Goal: Task Accomplishment & Management: Use online tool/utility

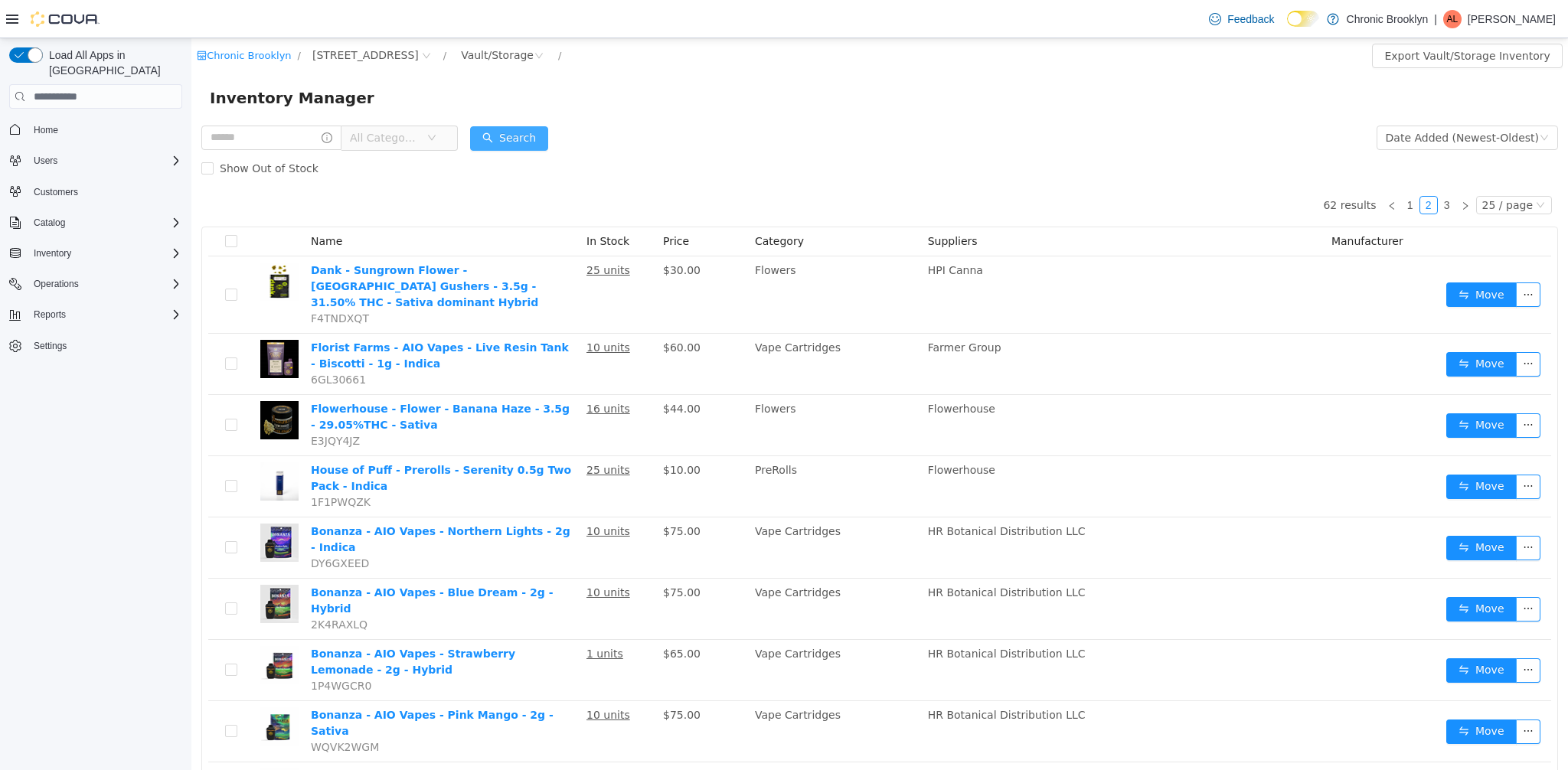
click at [521, 134] on button "Search" at bounding box center [509, 138] width 78 height 25
click at [461, 58] on div "Vault/Storage" at bounding box center [497, 55] width 73 height 23
click at [456, 117] on li "Sales Floor" at bounding box center [449, 110] width 94 height 25
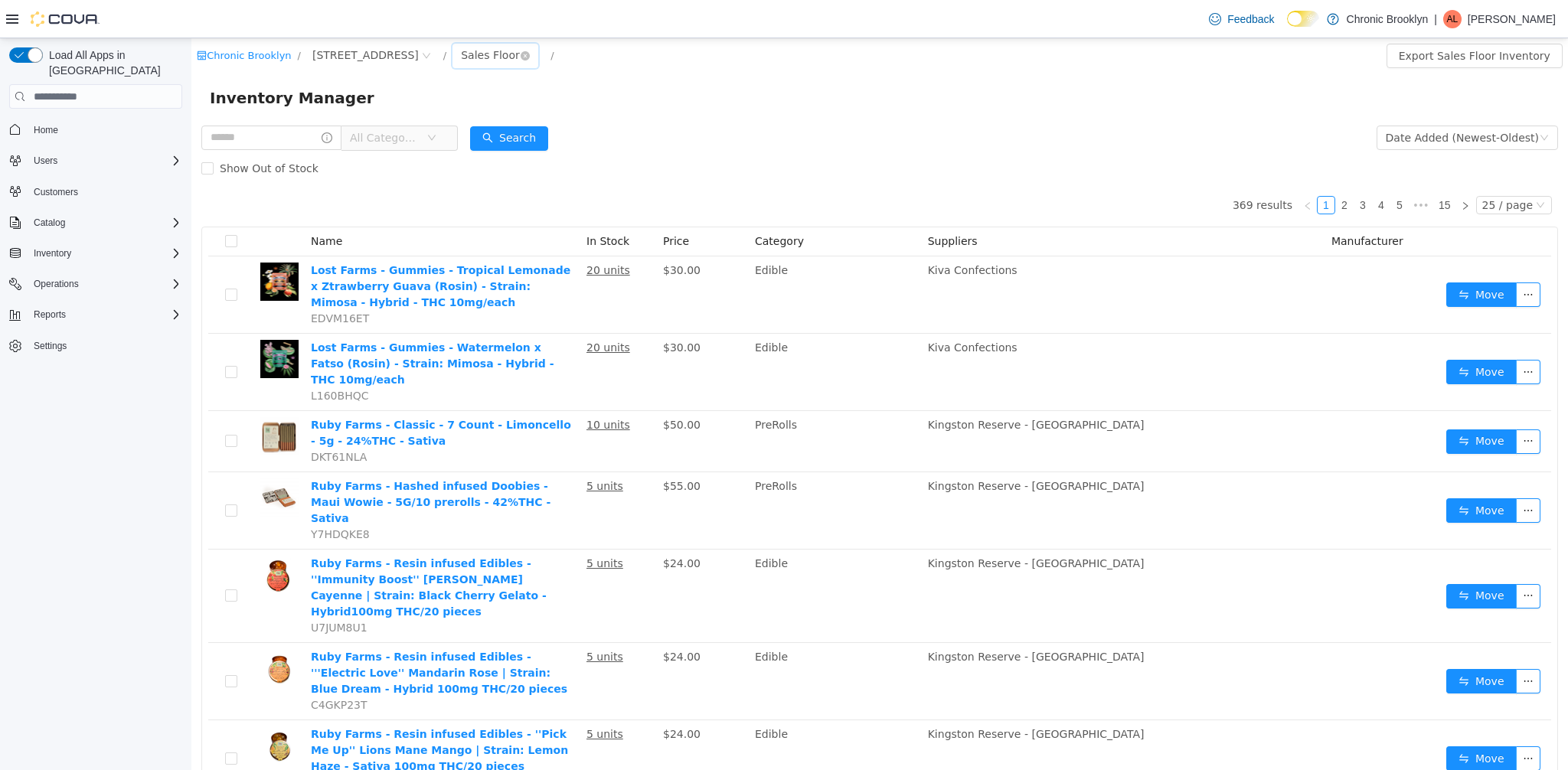
click at [461, 54] on div "Sales Floor" at bounding box center [490, 55] width 59 height 23
click at [441, 137] on li "Vault/Storage" at bounding box center [449, 135] width 92 height 25
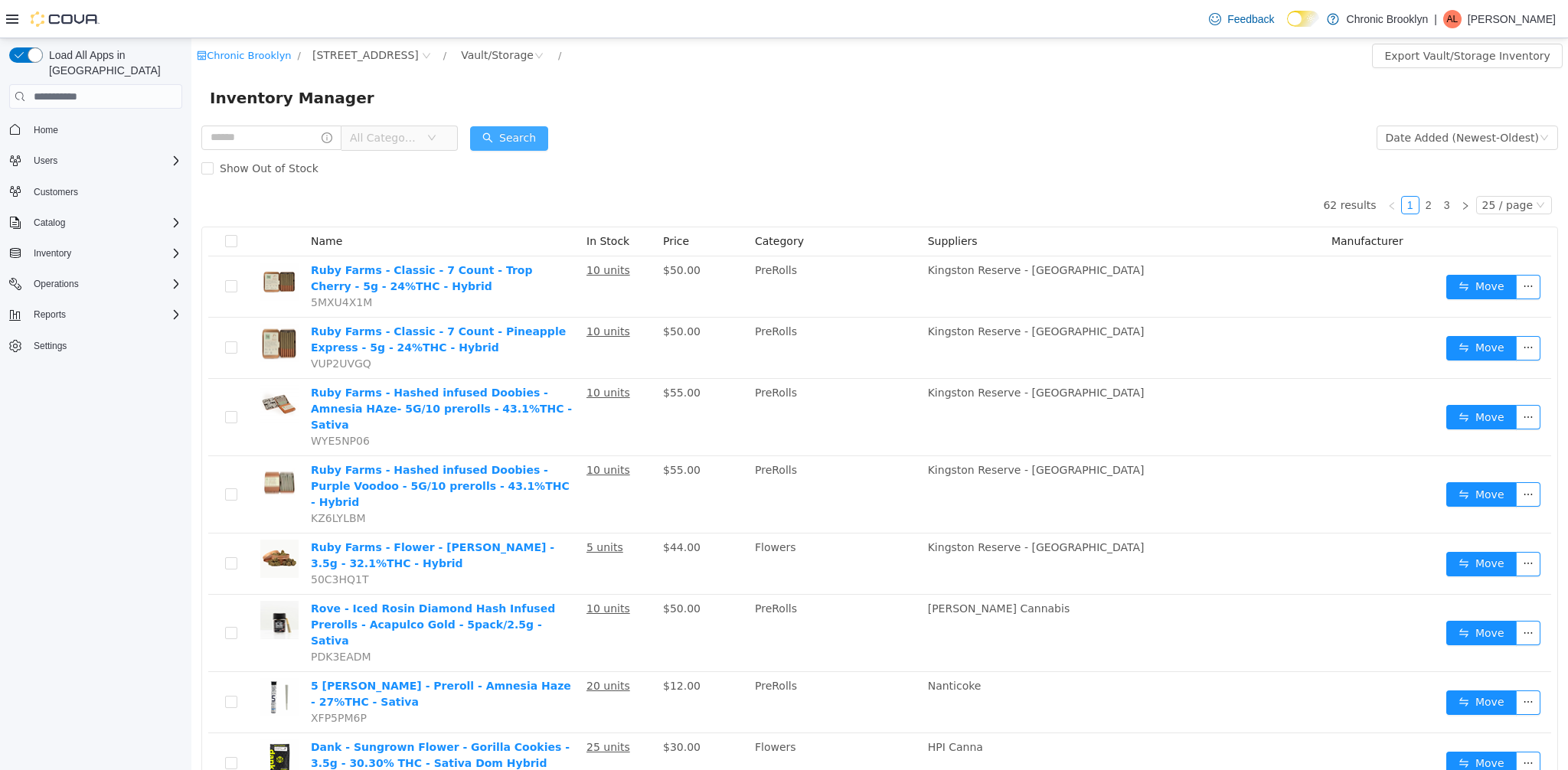
click at [511, 138] on button "Search" at bounding box center [509, 138] width 78 height 25
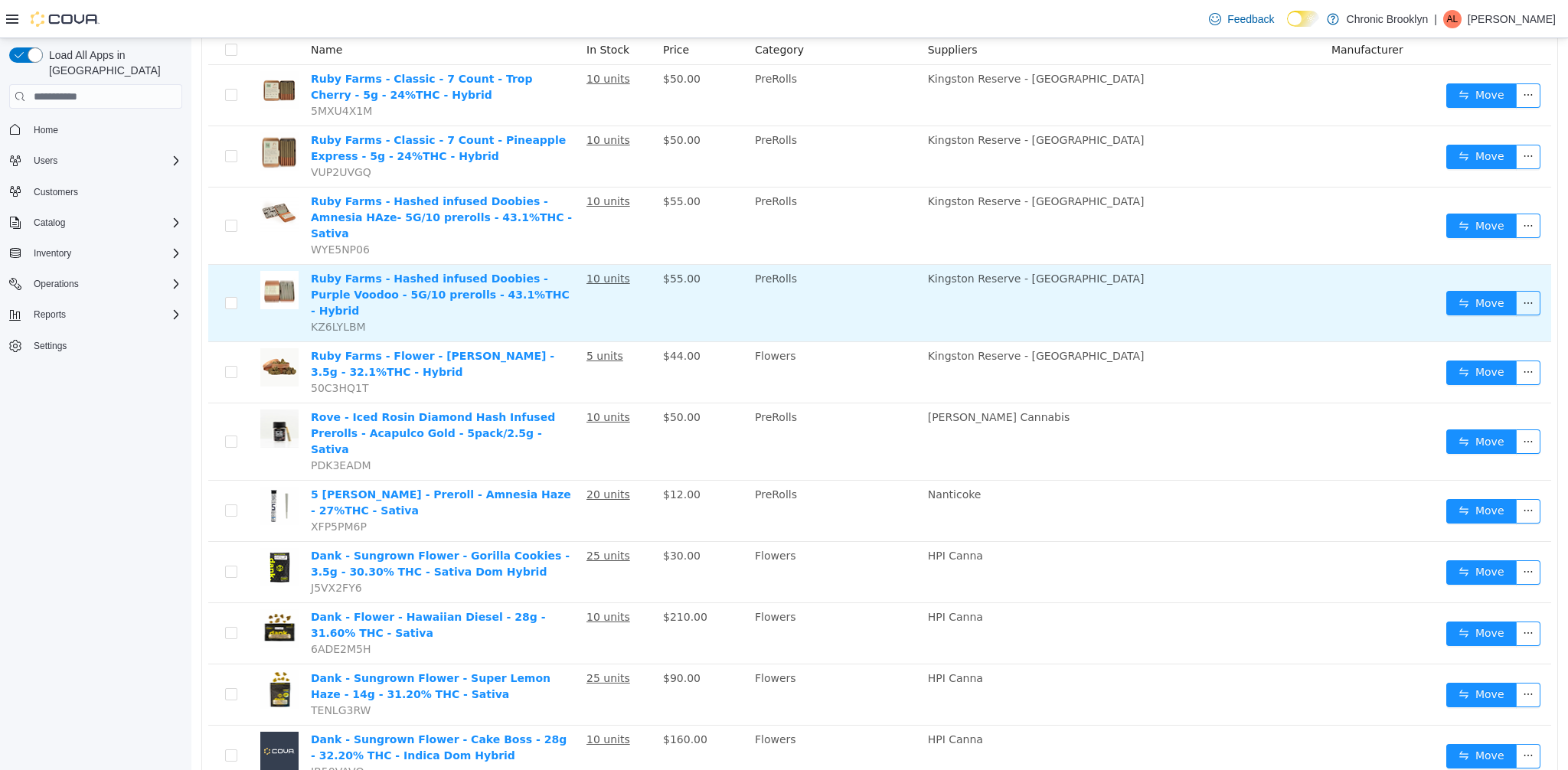
scroll to position [309, 0]
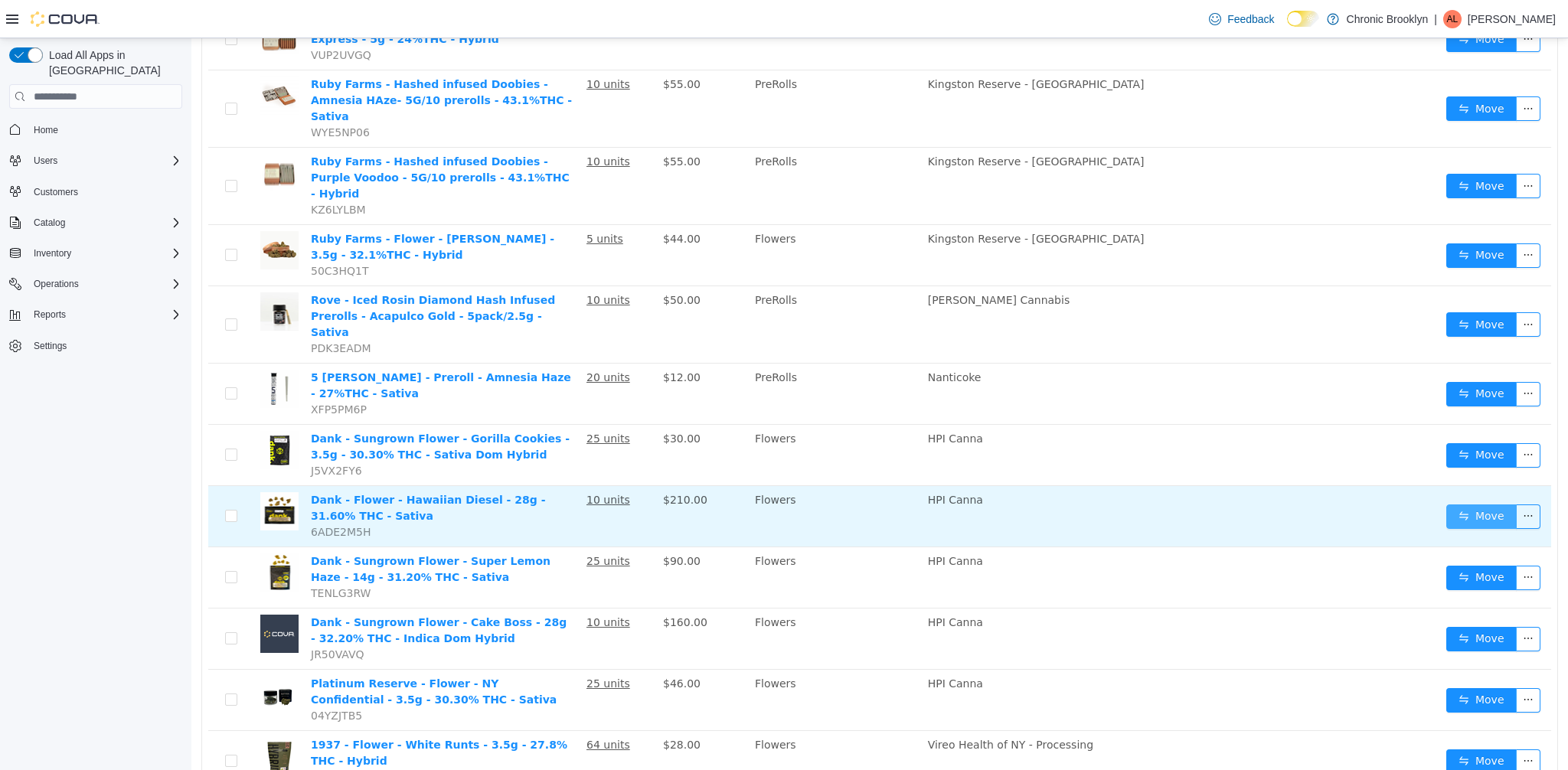
click at [1466, 505] on button "Move" at bounding box center [1481, 517] width 70 height 25
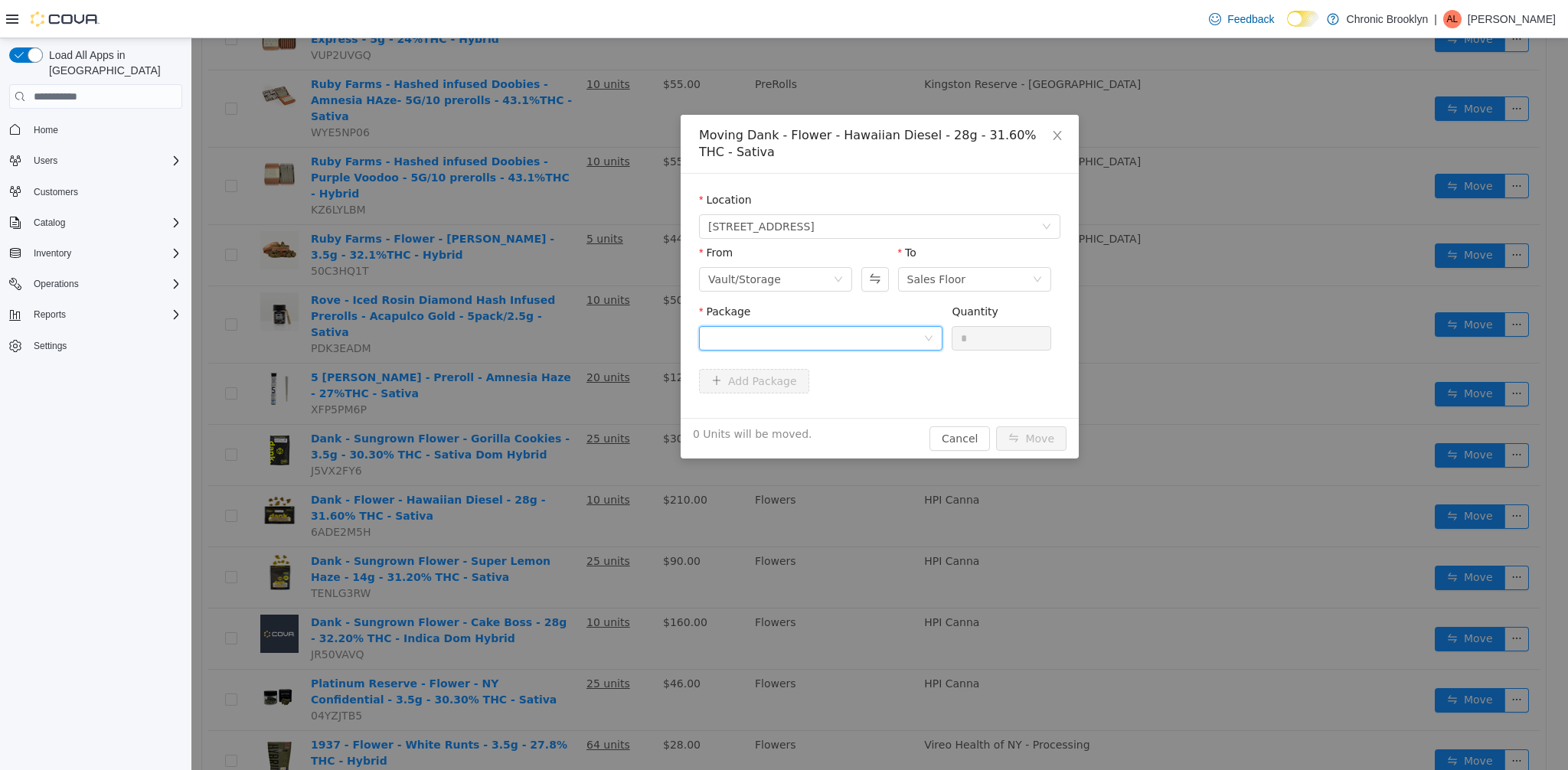
click at [866, 348] on div at bounding box center [815, 338] width 215 height 23
click at [819, 388] on li "DANK-23025-HD Quantity : 10 Units" at bounding box center [820, 403] width 243 height 42
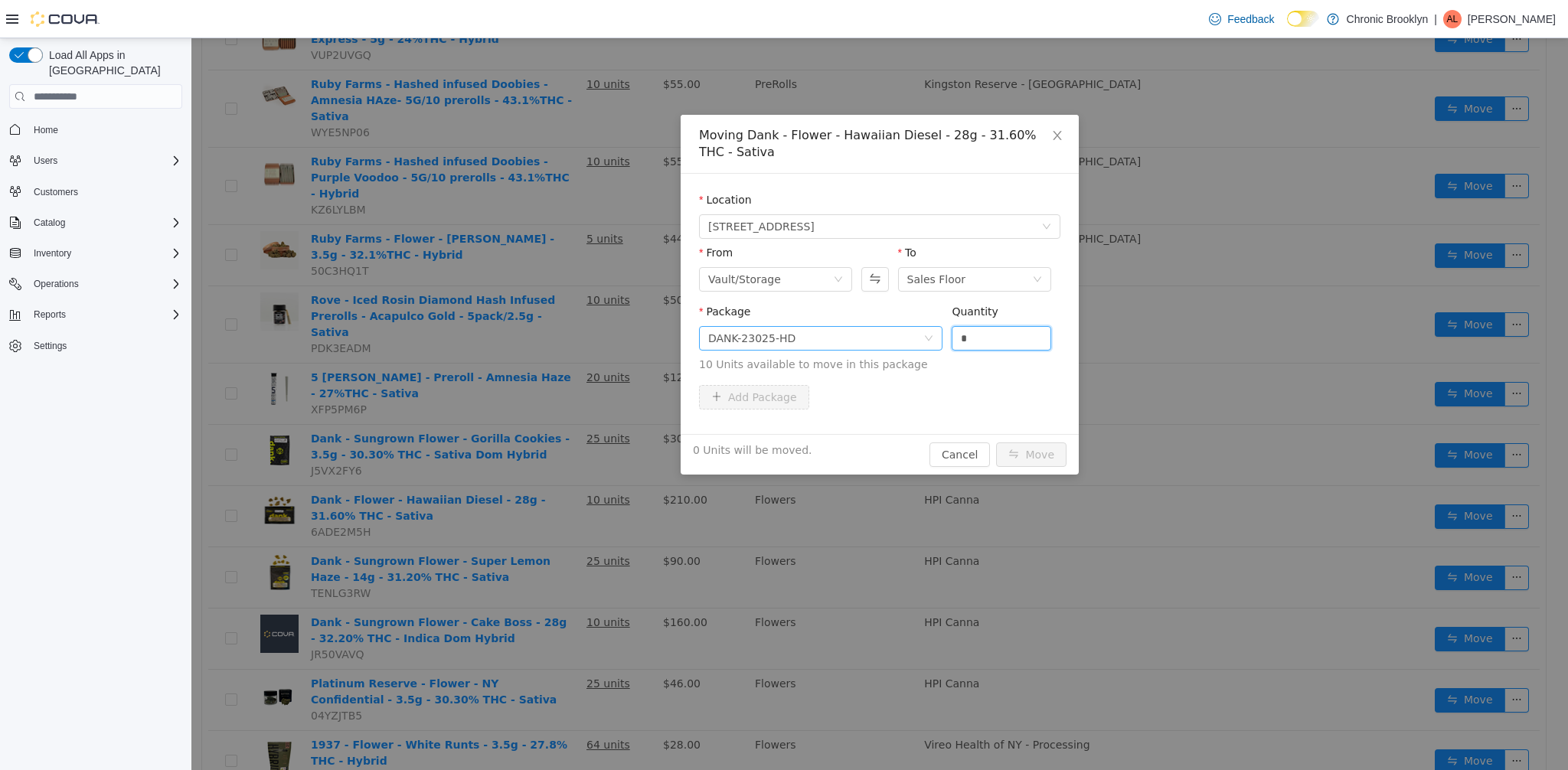
drag, startPoint x: 971, startPoint y: 336, endPoint x: 873, endPoint y: 336, distance: 98.0
click at [928, 337] on span "Package DANK-23025-HD Quantity * 10 Units available to move in this package" at bounding box center [880, 339] width 361 height 67
type input "**"
click at [1045, 449] on button "Move" at bounding box center [1031, 454] width 70 height 25
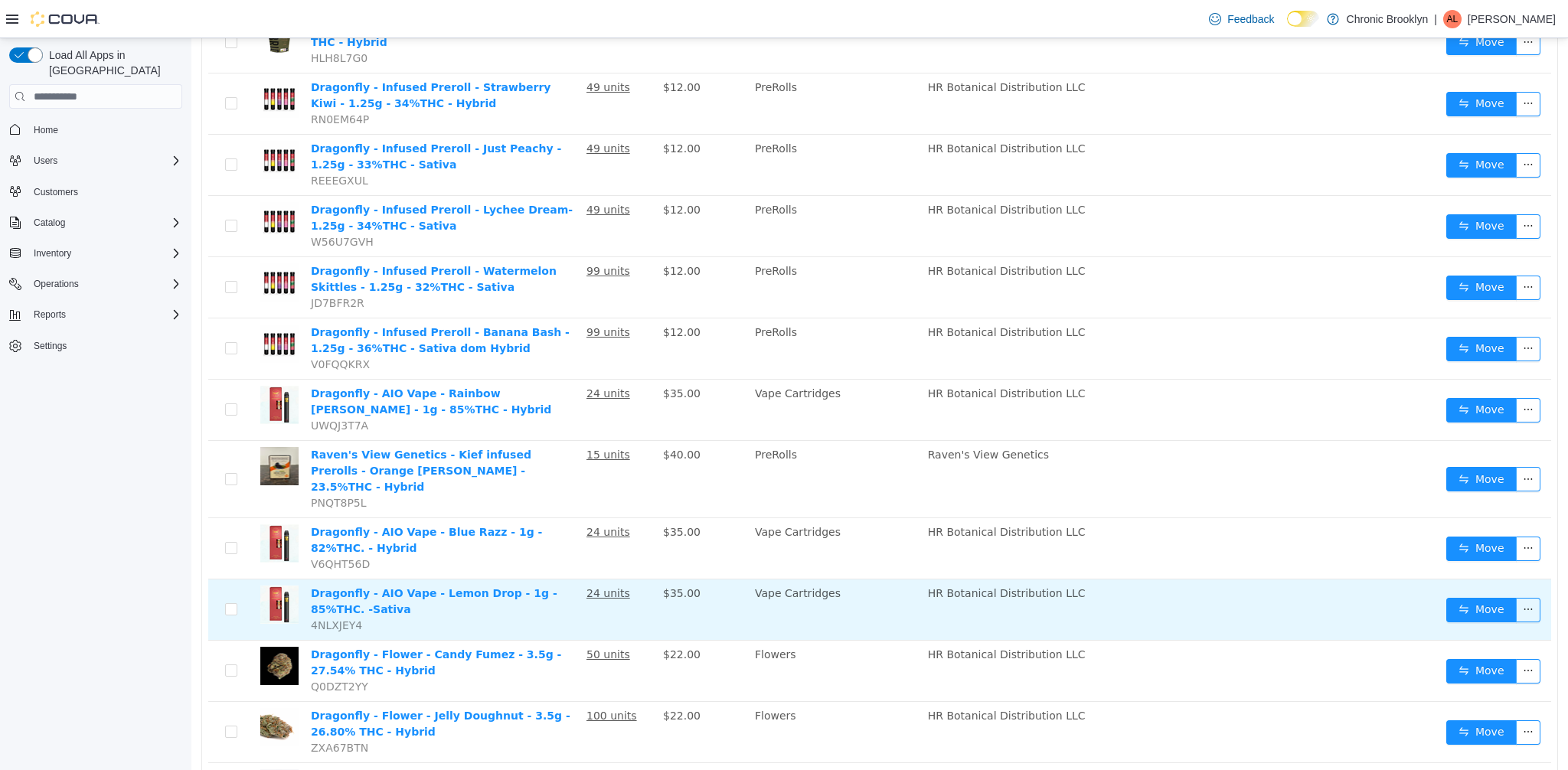
scroll to position [1061, 0]
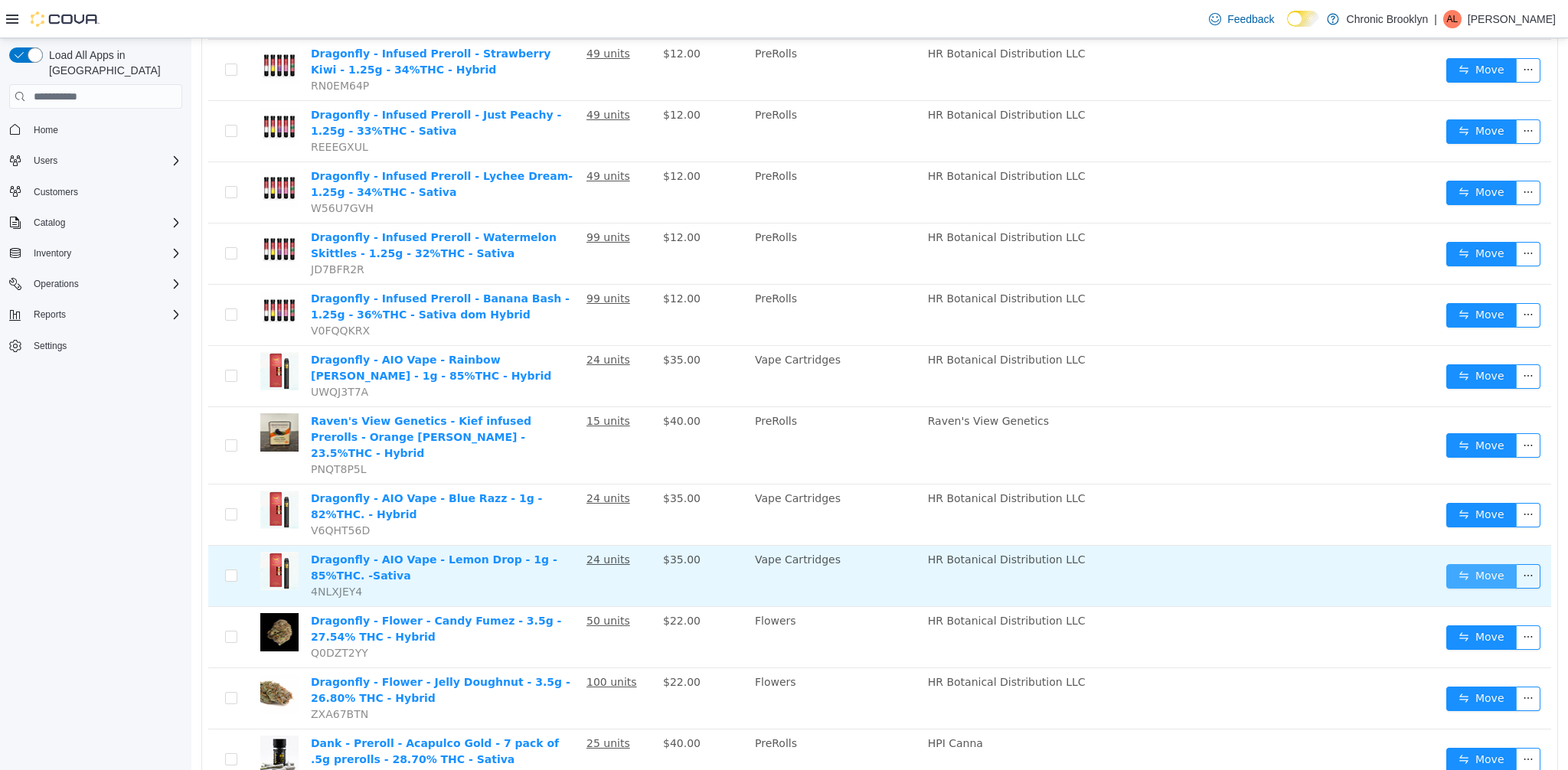
click at [1459, 565] on button "Move" at bounding box center [1481, 577] width 70 height 25
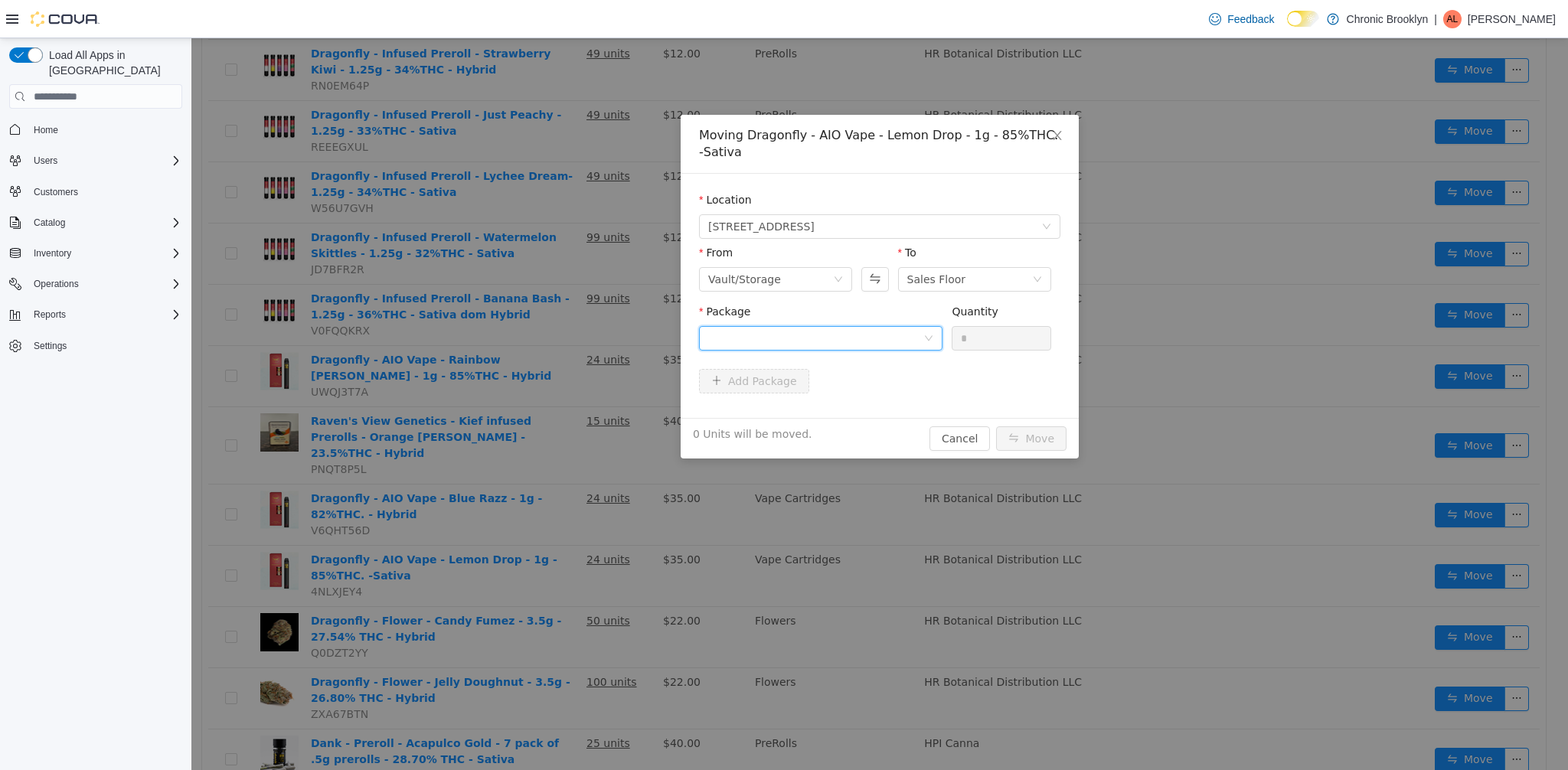
click at [823, 338] on div at bounding box center [815, 338] width 215 height 23
click at [786, 390] on strong "NYDRGMF-20250527-007" at bounding box center [784, 393] width 152 height 12
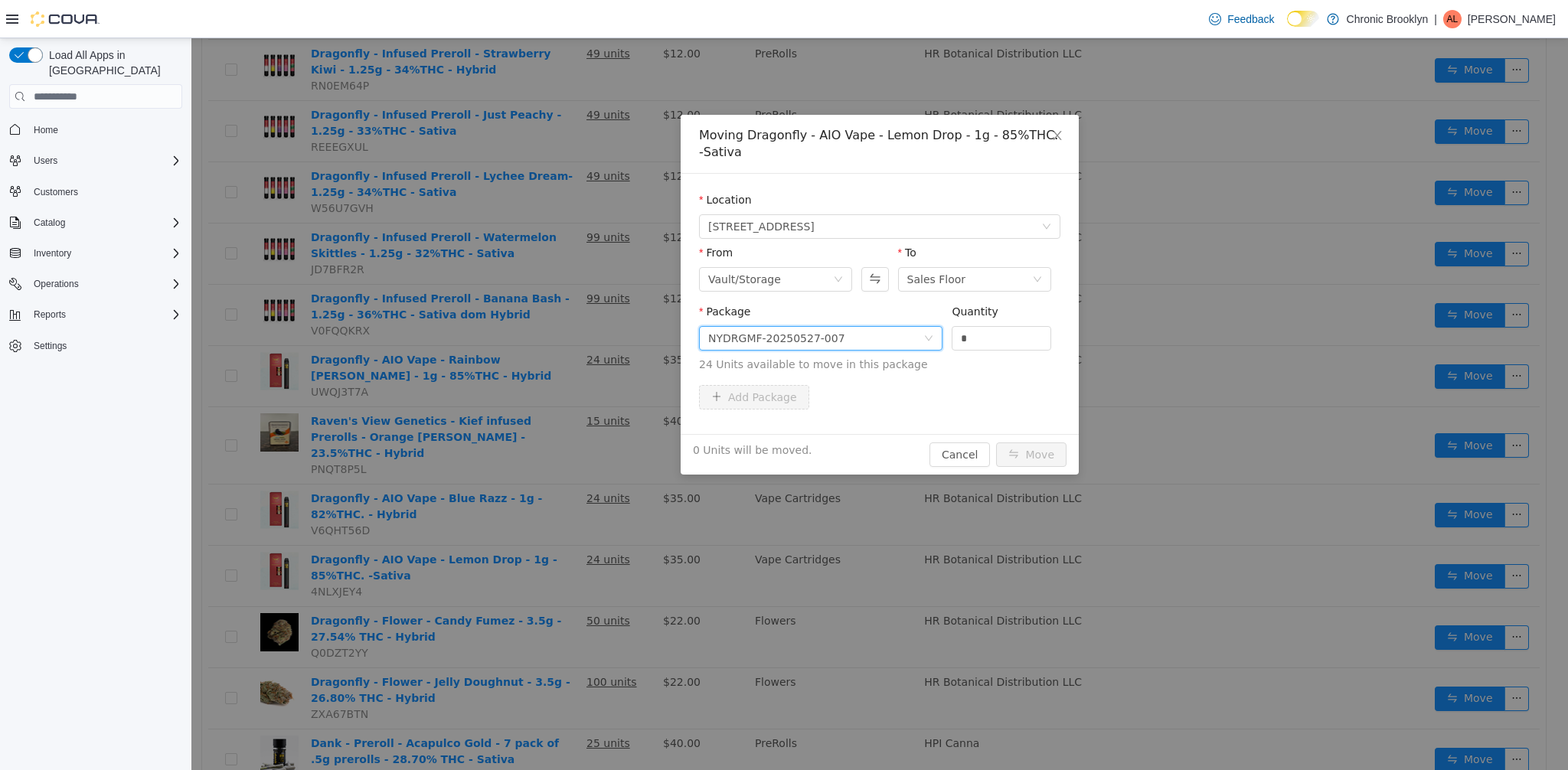
drag, startPoint x: 993, startPoint y: 336, endPoint x: 912, endPoint y: 344, distance: 81.4
click at [940, 344] on span "Package NYDRGMF-20250527-007 Quantity * 24 Units available to move in this pack…" at bounding box center [880, 339] width 361 height 67
type input "**"
click at [1045, 450] on button "Move" at bounding box center [1031, 454] width 70 height 25
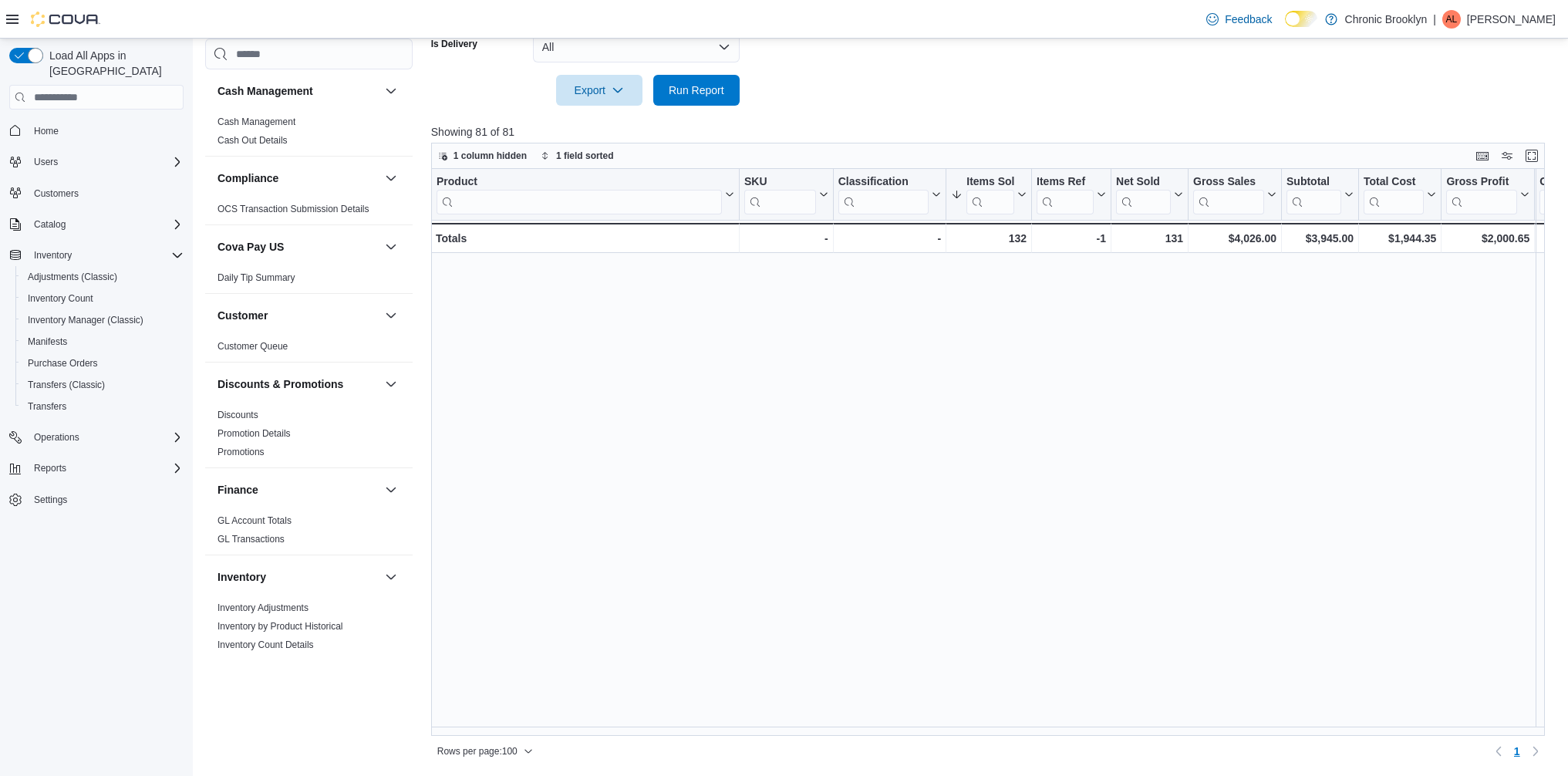
scroll to position [1775, 0]
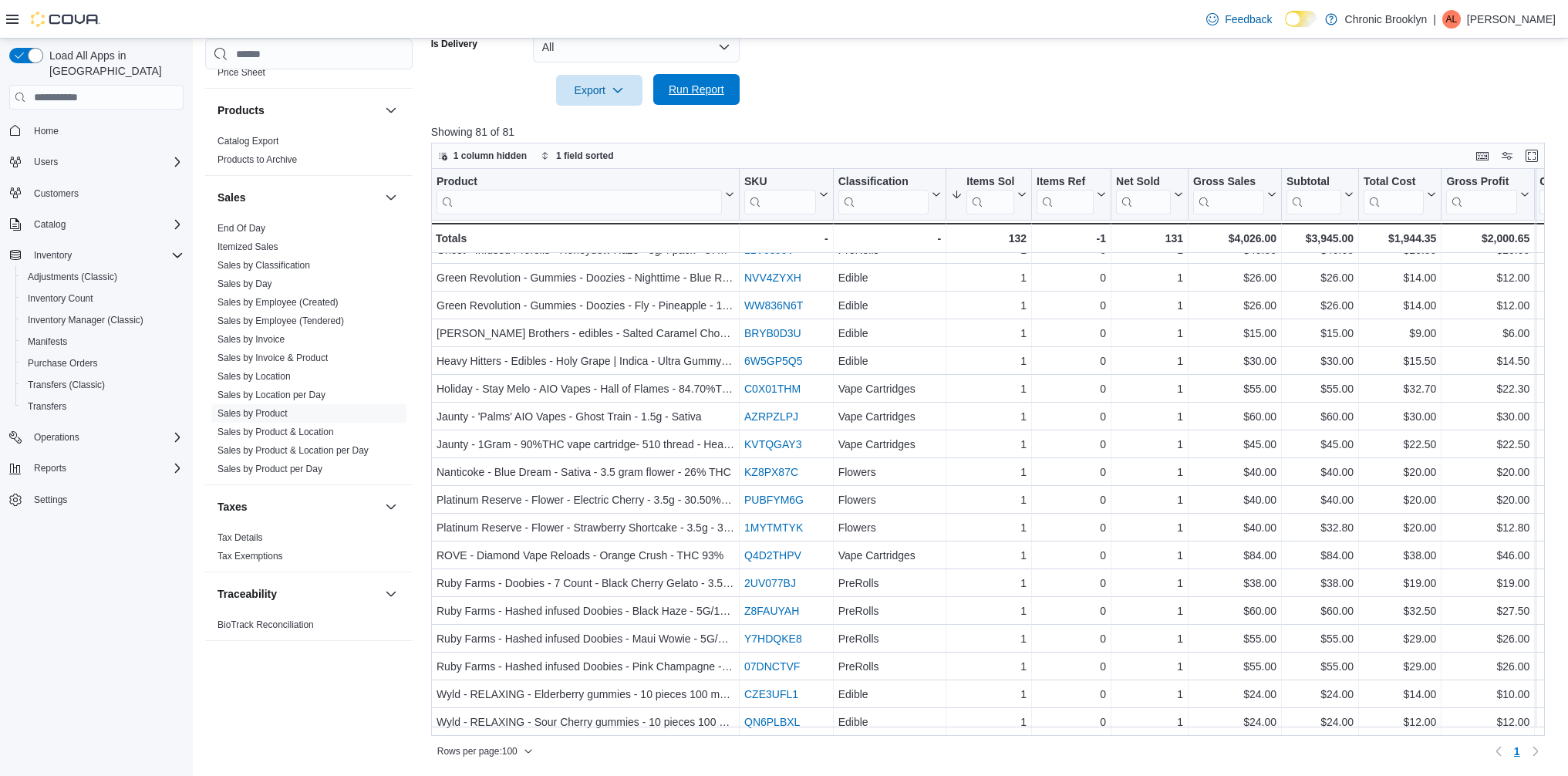
click at [712, 98] on span "Run Report" at bounding box center [696, 89] width 68 height 31
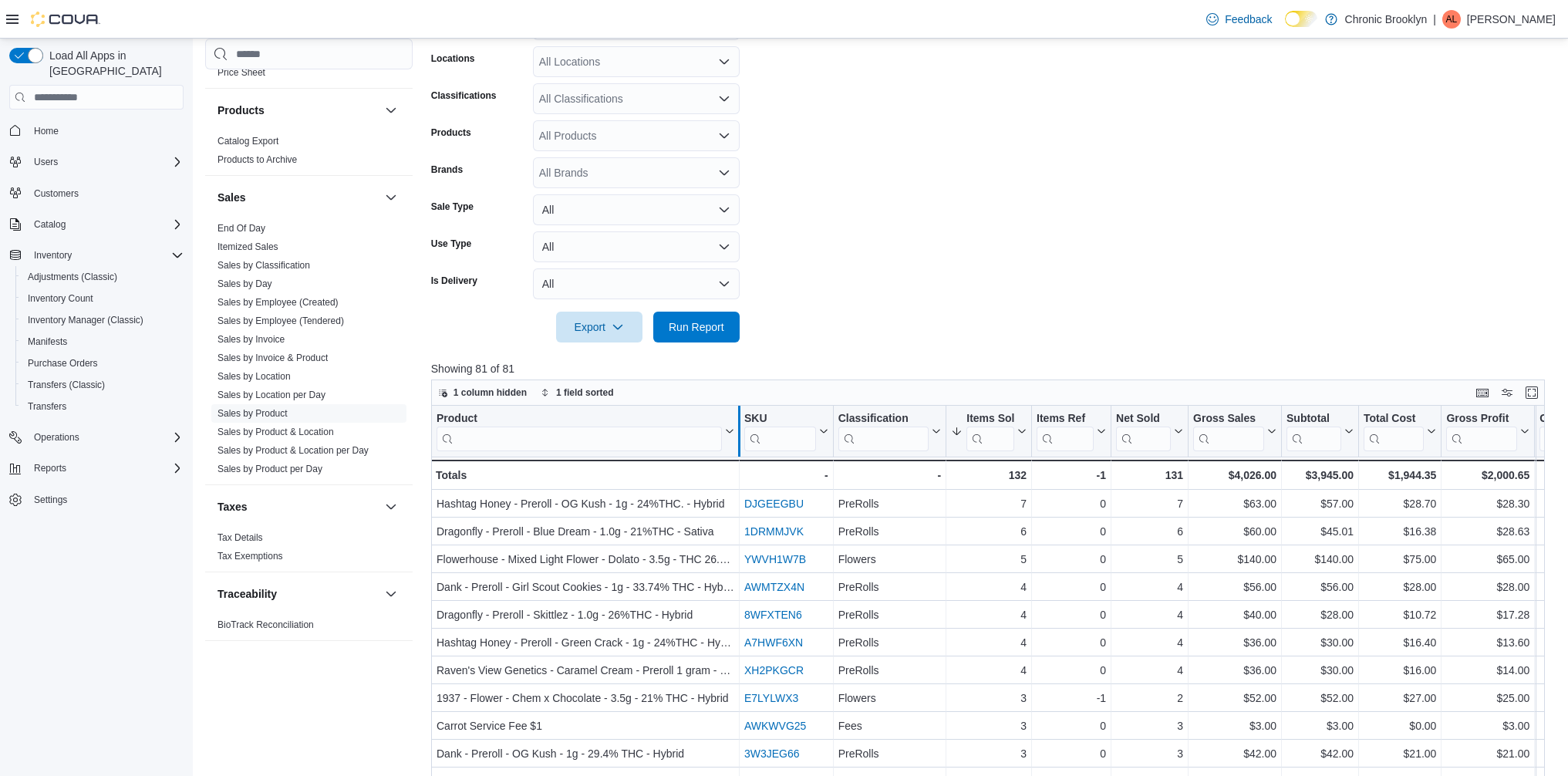
scroll to position [155, 0]
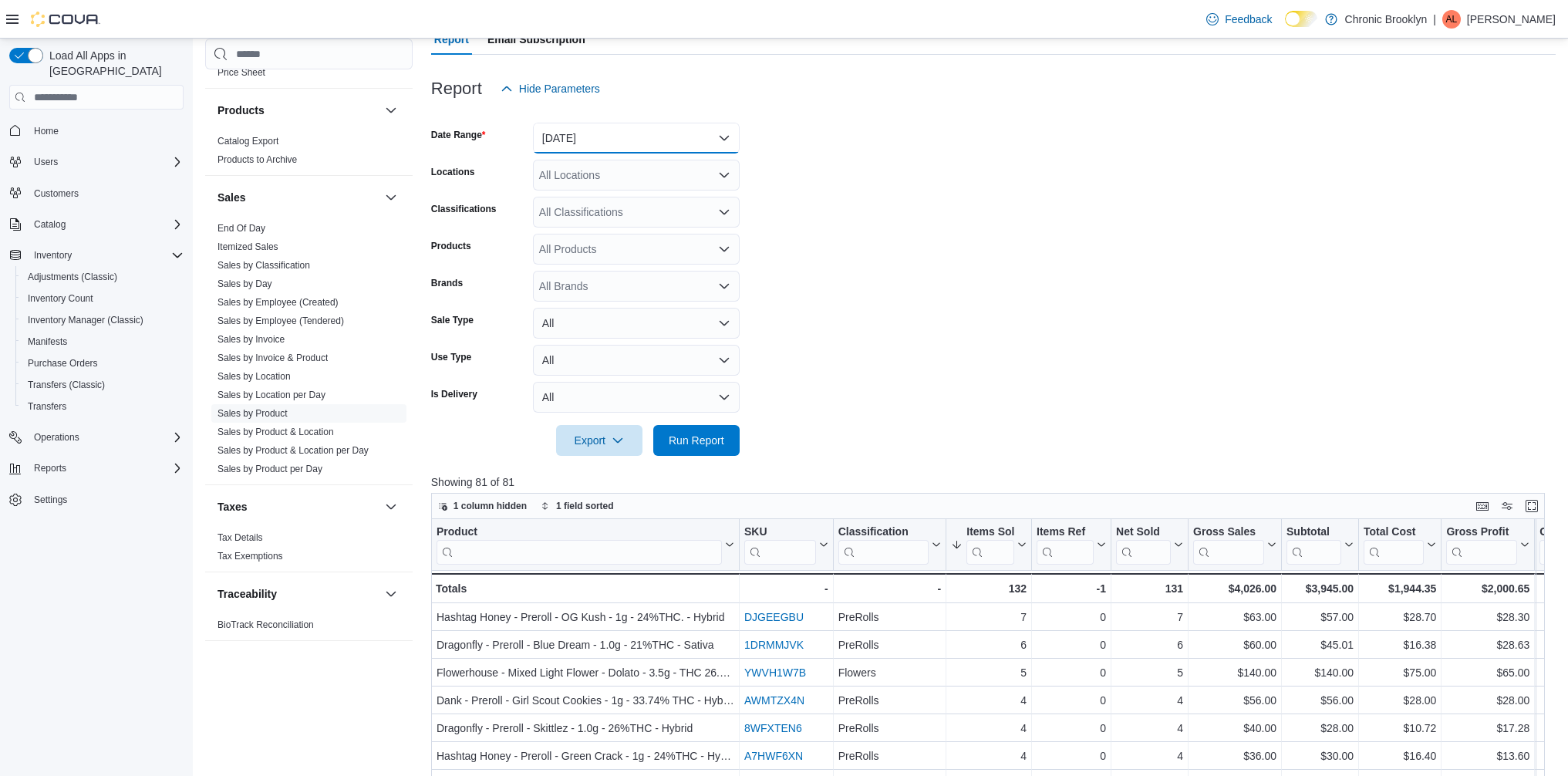
click at [624, 140] on button "[DATE]" at bounding box center [636, 138] width 207 height 31
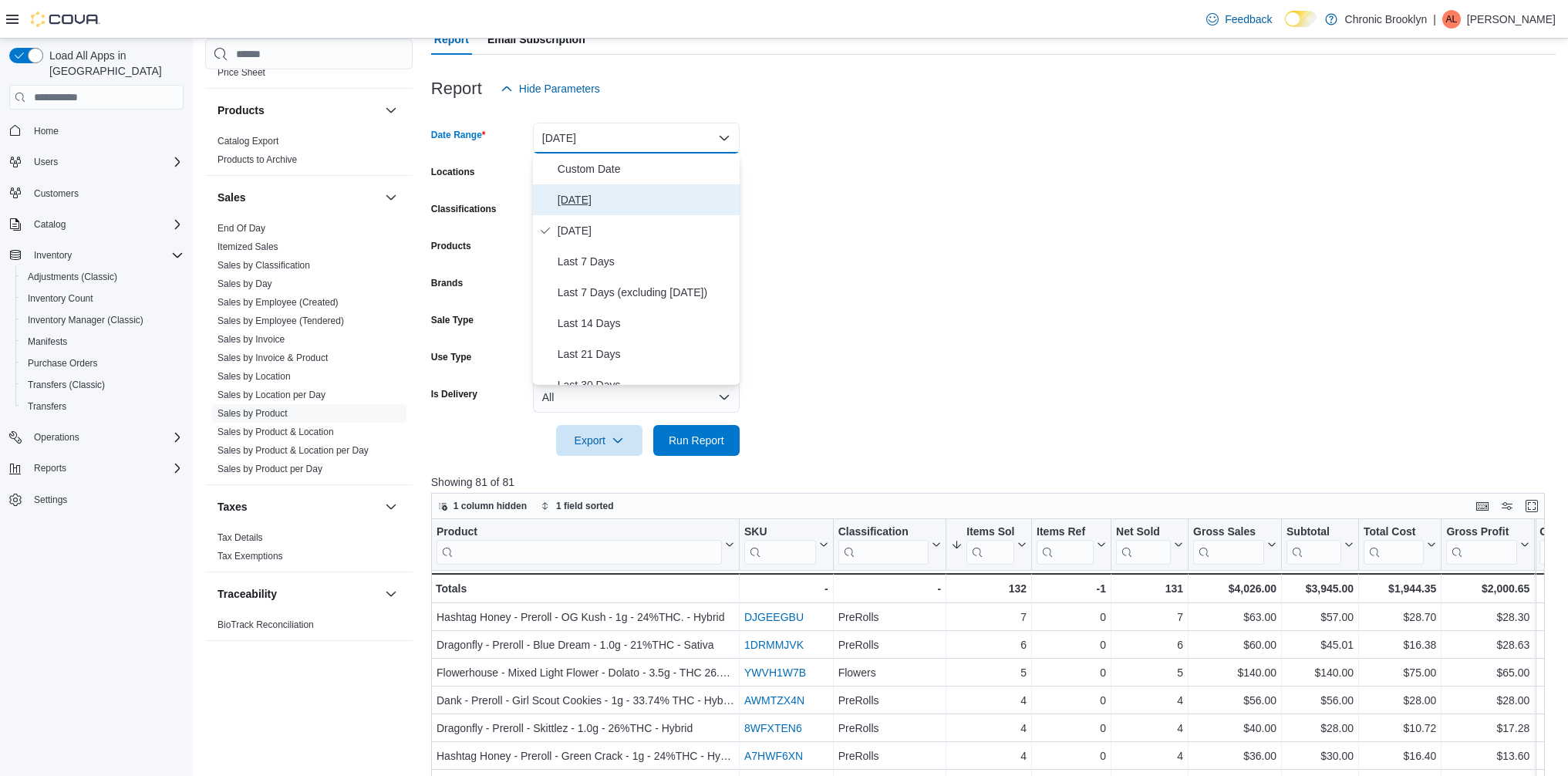
click at [594, 194] on span "[DATE]" at bounding box center [645, 199] width 176 height 19
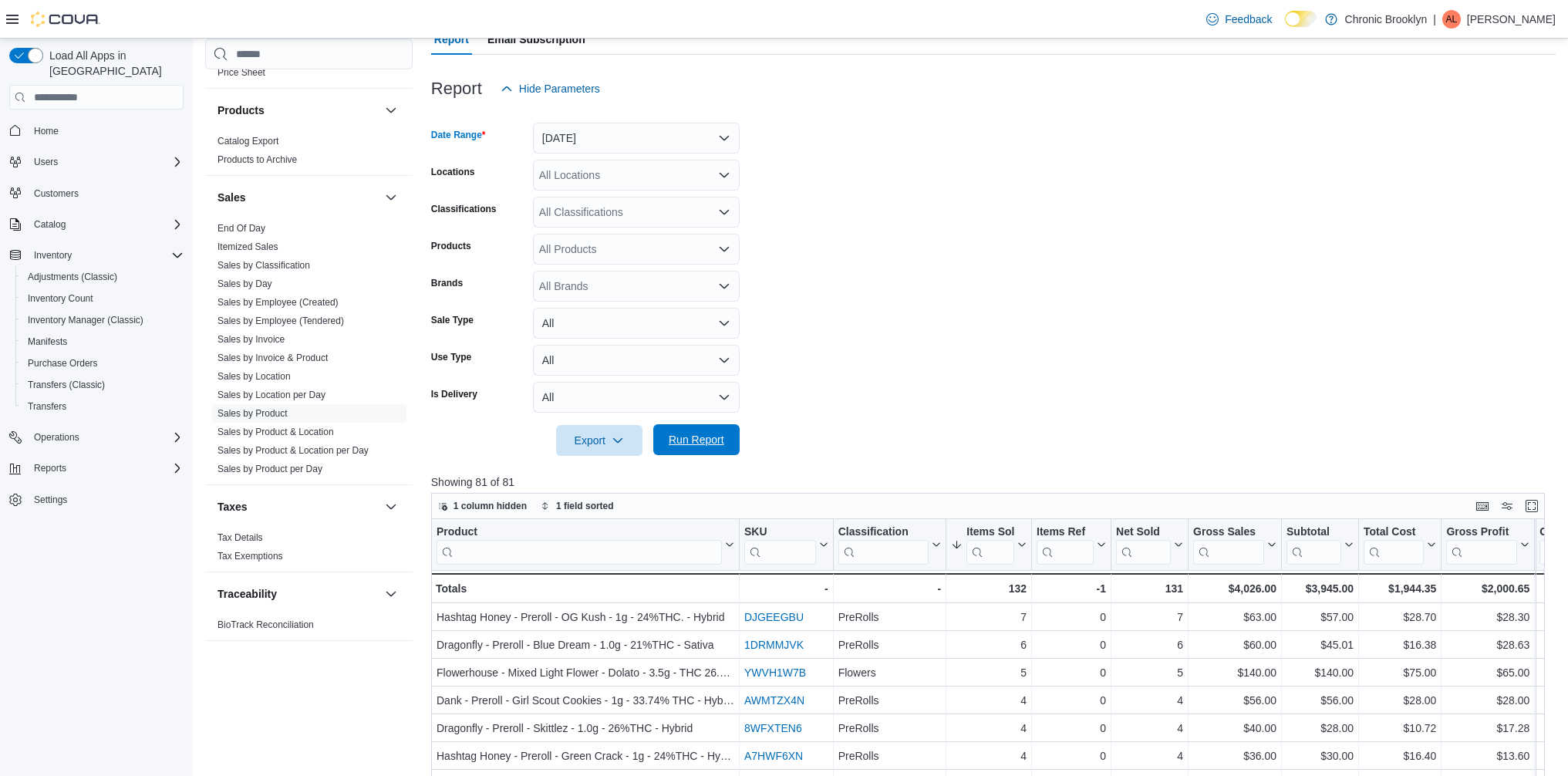
click at [710, 442] on span "Run Report" at bounding box center [696, 439] width 56 height 15
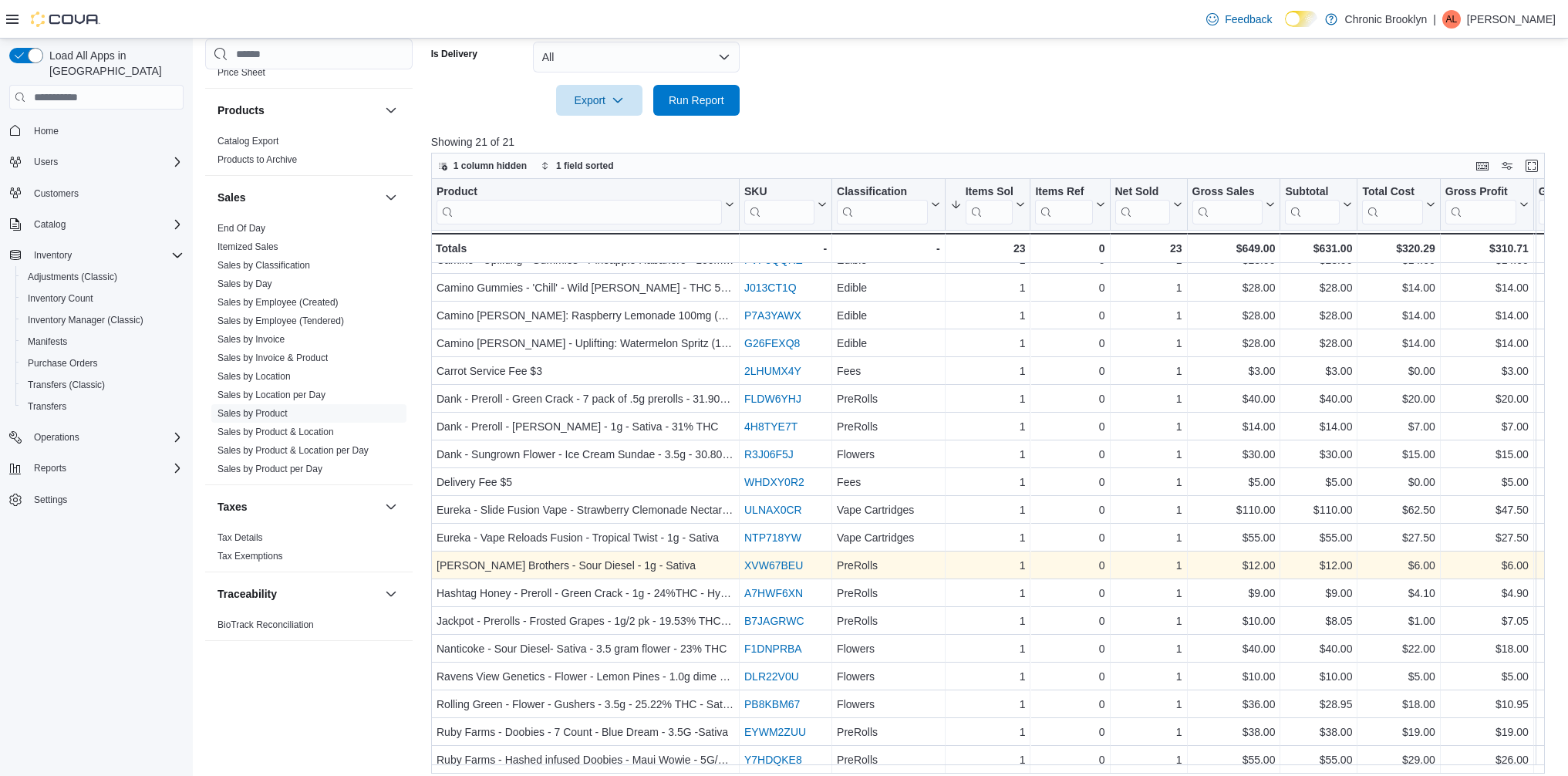
scroll to position [505, 0]
